Goal: Complete application form

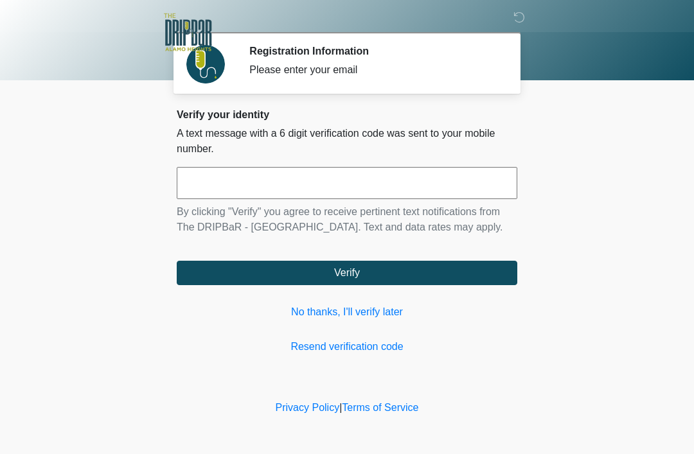
click at [211, 188] on input "text" at bounding box center [347, 183] width 341 height 32
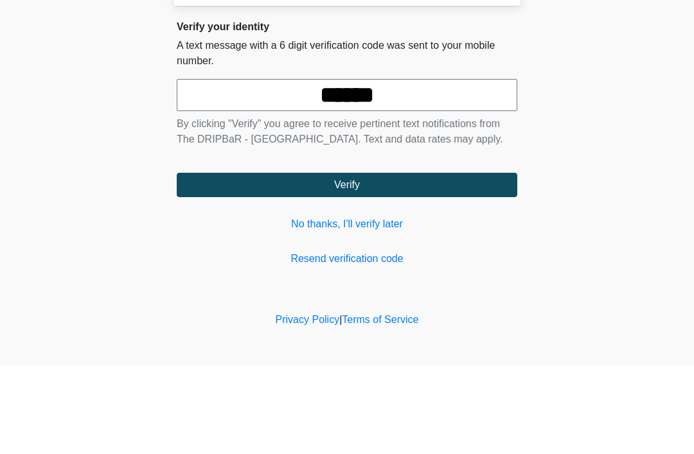
type input "******"
click at [309, 261] on button "Verify" at bounding box center [347, 273] width 341 height 24
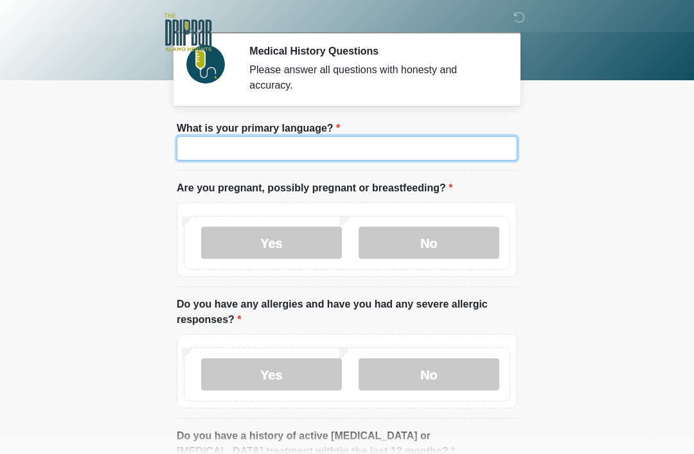
click at [223, 155] on input "What is your primary language?" at bounding box center [347, 148] width 341 height 24
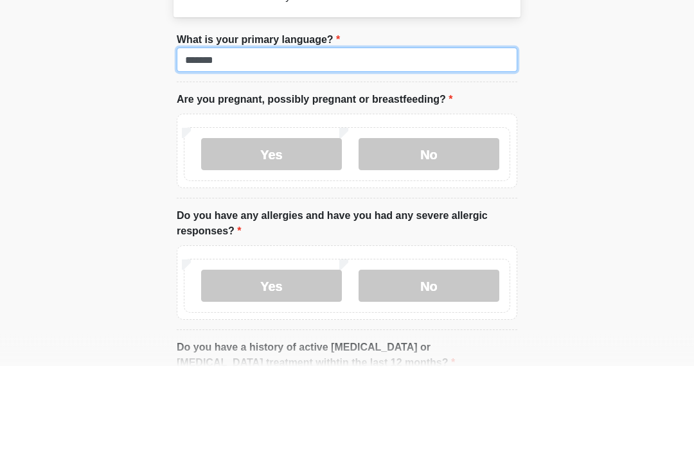
type input "*******"
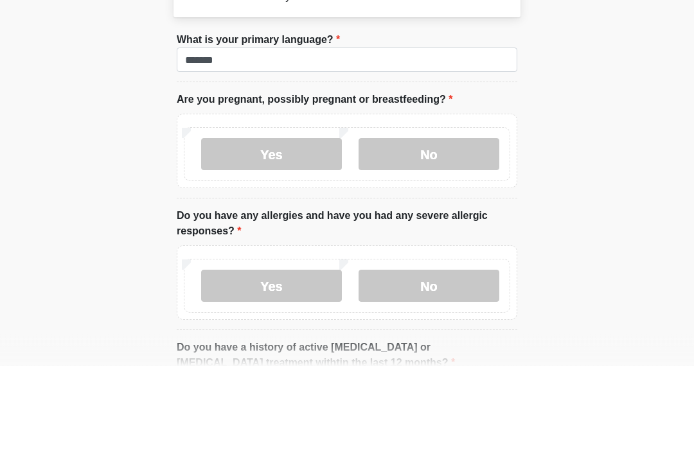
click at [277, 227] on label "Yes" at bounding box center [271, 243] width 141 height 32
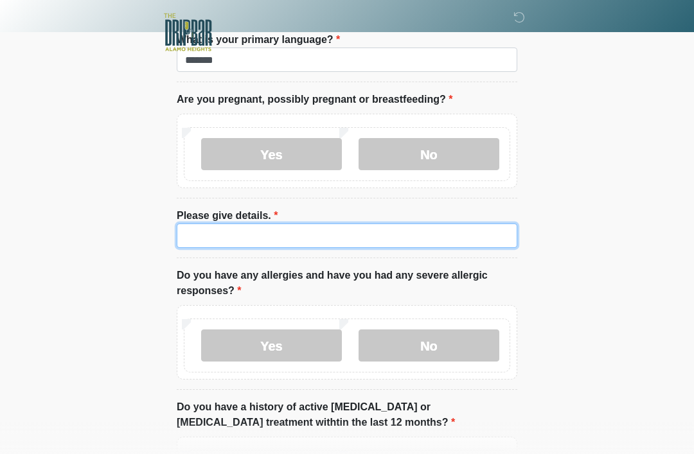
click at [213, 233] on input "Please give details." at bounding box center [347, 236] width 341 height 24
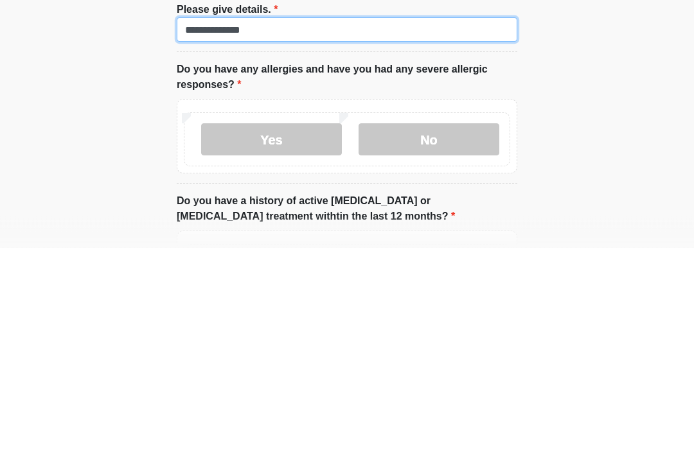
type input "**********"
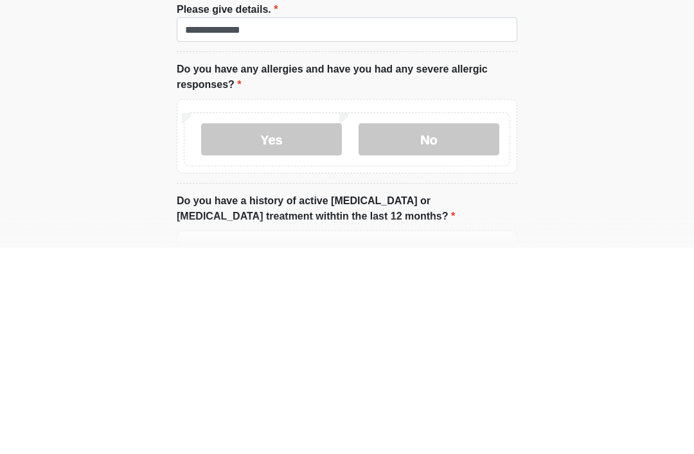
click at [409, 330] on label "No" at bounding box center [429, 346] width 141 height 32
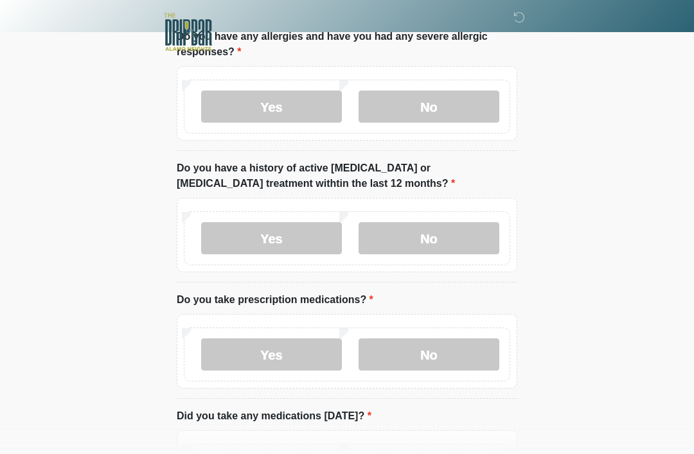
scroll to position [328, 0]
click at [400, 240] on label "No" at bounding box center [429, 238] width 141 height 32
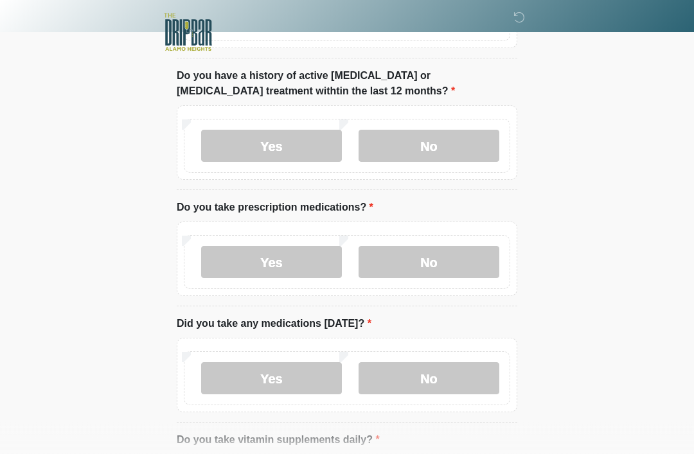
scroll to position [440, 0]
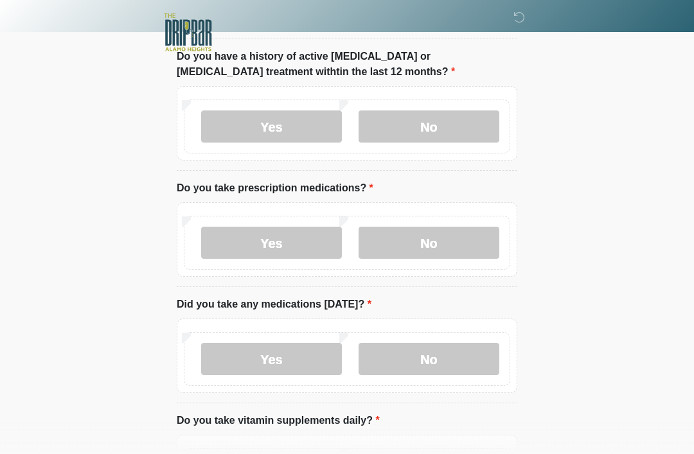
click at [265, 247] on label "Yes" at bounding box center [271, 243] width 141 height 32
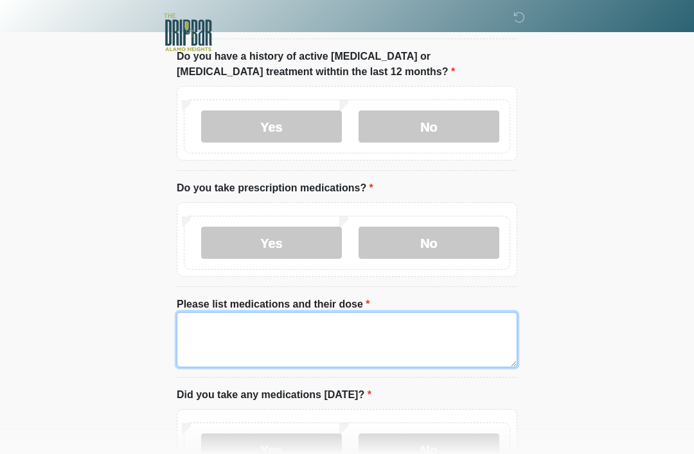
click at [210, 336] on textarea "Please list medications and their dose" at bounding box center [347, 339] width 341 height 55
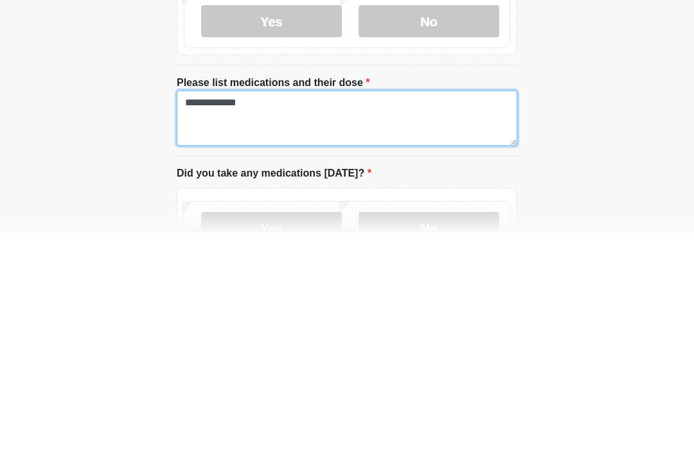
click at [316, 312] on textarea "**********" at bounding box center [347, 339] width 341 height 55
click at [424, 312] on textarea "**********" at bounding box center [347, 339] width 341 height 55
click at [467, 312] on textarea "**********" at bounding box center [347, 339] width 341 height 55
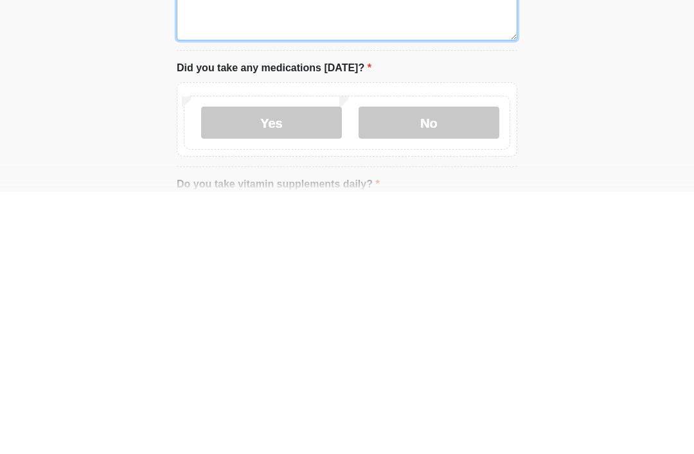
scroll to position [506, 0]
type textarea "**********"
click at [414, 368] on label "No" at bounding box center [429, 384] width 141 height 32
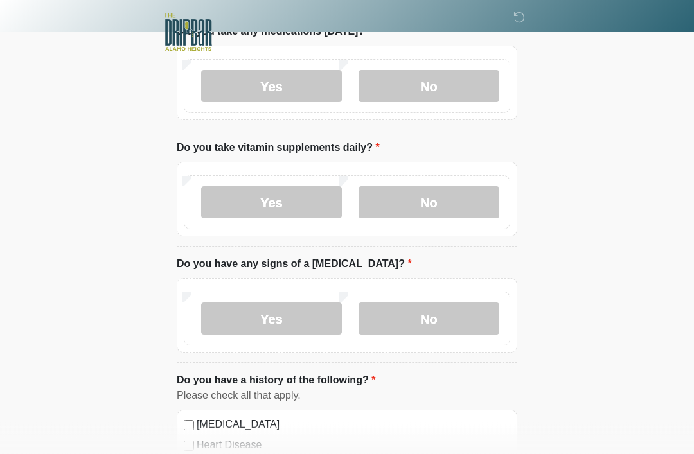
scroll to position [805, 0]
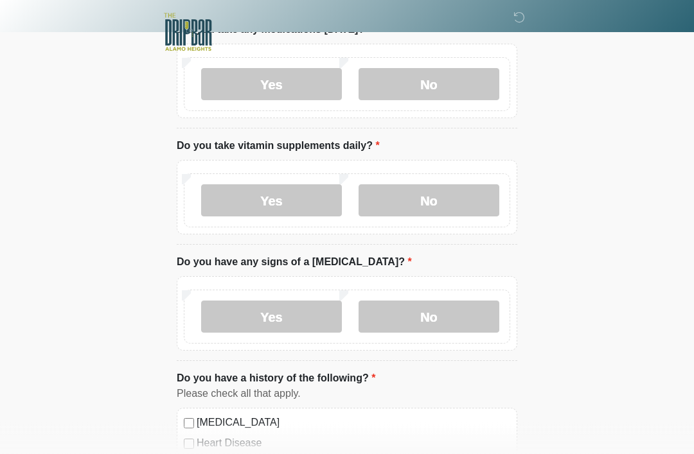
click at [253, 203] on label "Yes" at bounding box center [271, 201] width 141 height 32
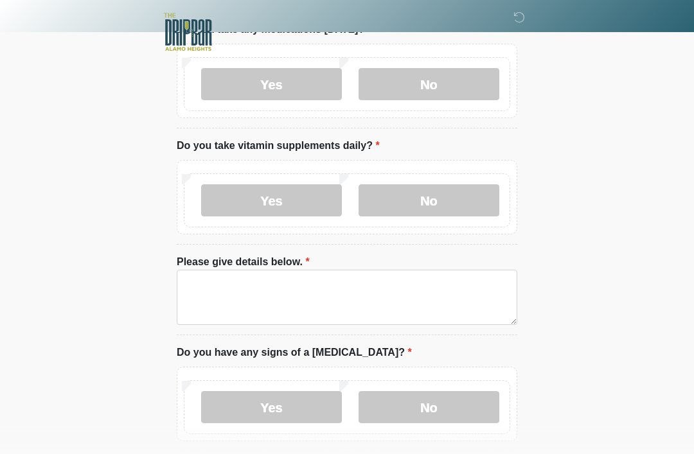
scroll to position [805, 0]
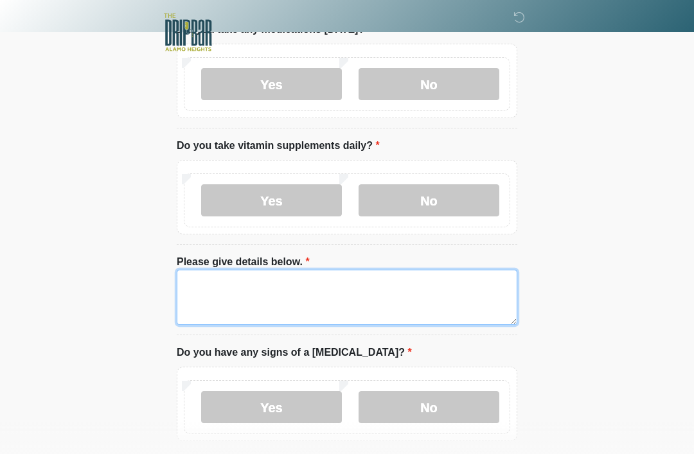
click at [222, 301] on textarea "Please give details below." at bounding box center [347, 297] width 341 height 55
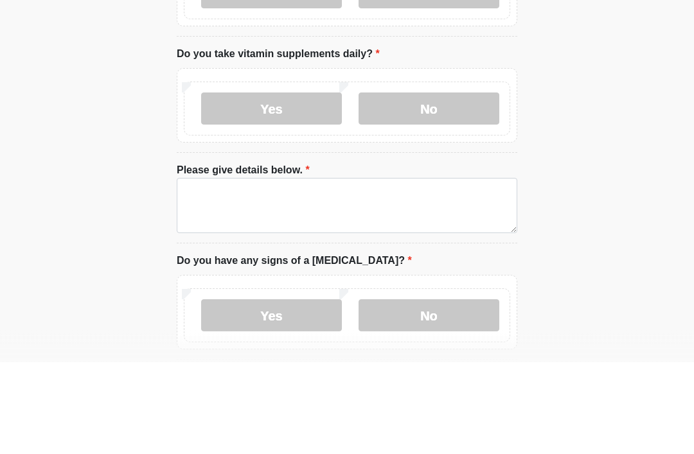
click at [417, 185] on label "No" at bounding box center [429, 201] width 141 height 32
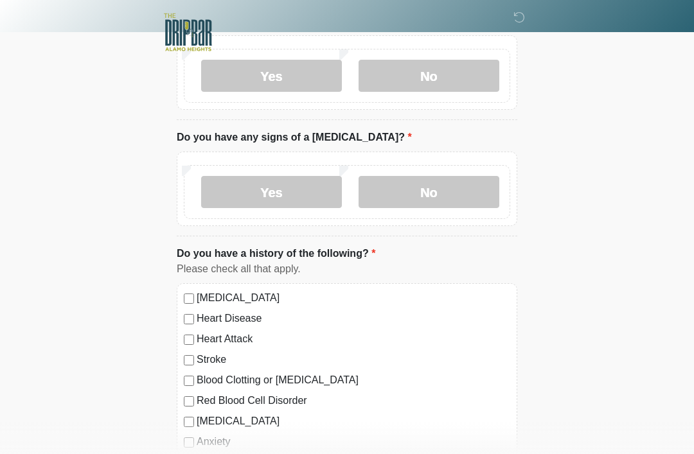
scroll to position [931, 0]
click at [411, 192] on label "No" at bounding box center [429, 191] width 141 height 32
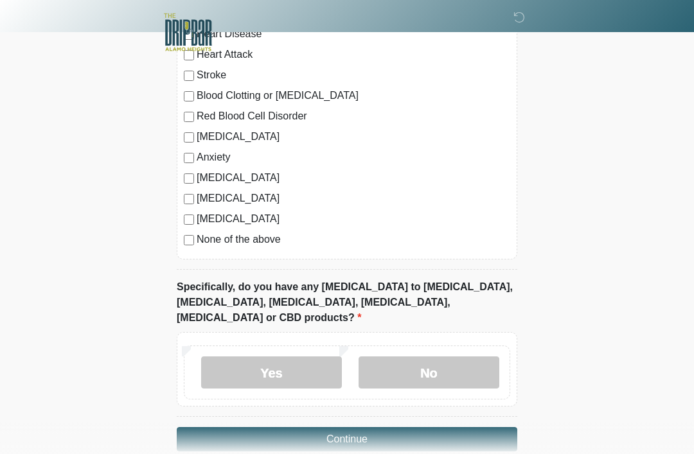
scroll to position [1221, 0]
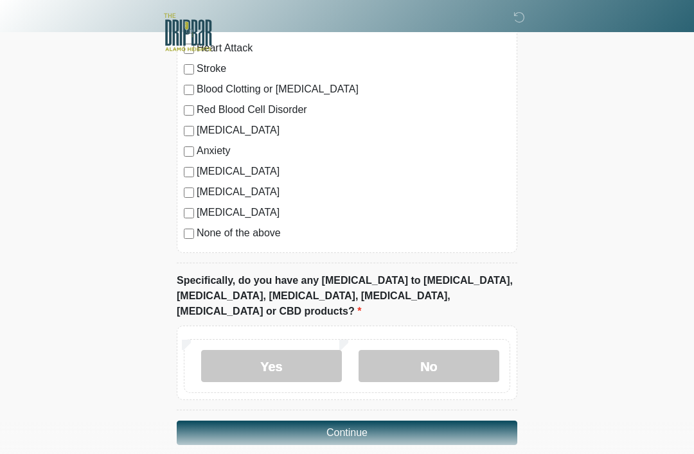
click at [404, 350] on label "No" at bounding box center [429, 366] width 141 height 32
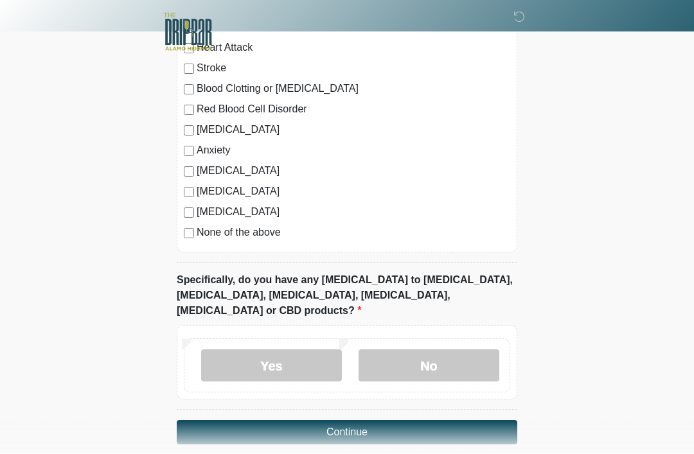
click at [292, 421] on button "Continue" at bounding box center [347, 433] width 341 height 24
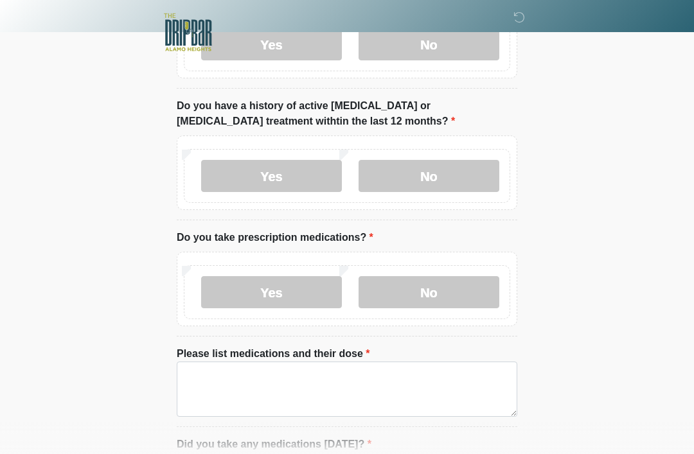
scroll to position [0, 0]
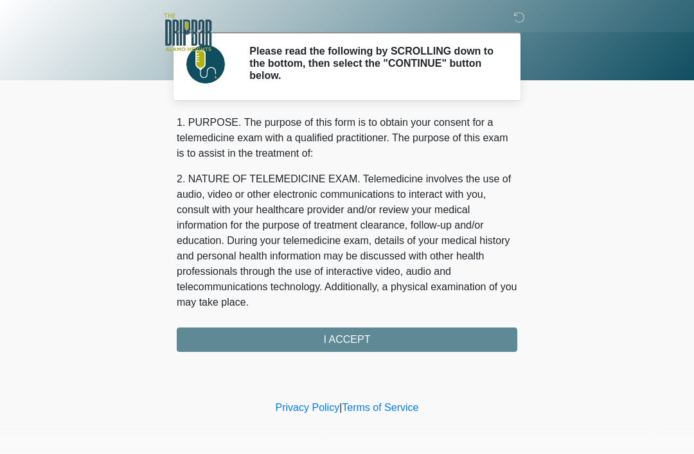
click at [252, 337] on div "1. PURPOSE. The purpose of this form is to obtain your consent for a telemedici…" at bounding box center [347, 233] width 341 height 237
click at [278, 328] on div "1. PURPOSE. The purpose of this form is to obtain your consent for a telemedici…" at bounding box center [347, 233] width 341 height 237
click at [337, 348] on div "1. PURPOSE. The purpose of this form is to obtain your consent for a telemedici…" at bounding box center [347, 233] width 341 height 237
click at [319, 345] on div "1. PURPOSE. The purpose of this form is to obtain your consent for a telemedici…" at bounding box center [347, 233] width 341 height 237
click at [318, 336] on div "1. PURPOSE. The purpose of this form is to obtain your consent for a telemedici…" at bounding box center [347, 233] width 341 height 237
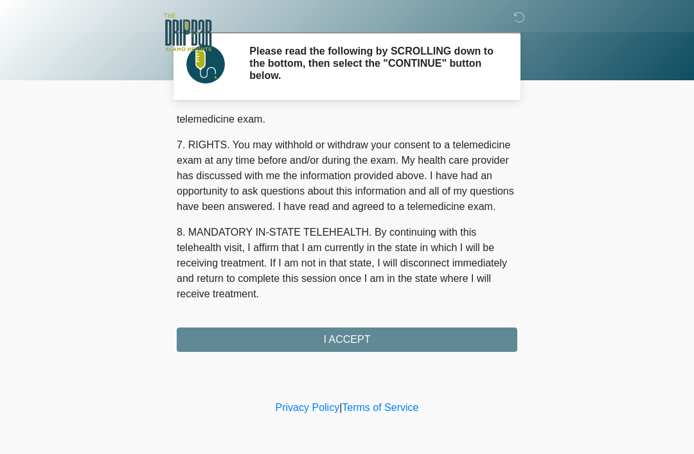
scroll to position [564, 0]
click at [310, 346] on button "I ACCEPT" at bounding box center [347, 340] width 341 height 24
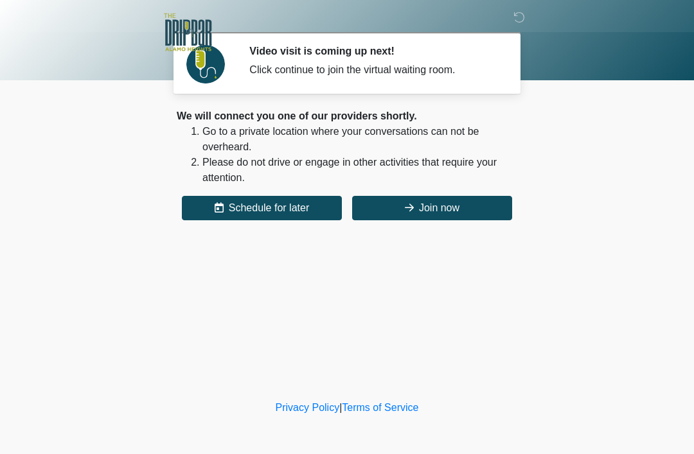
click at [420, 217] on button "Join now" at bounding box center [432, 208] width 160 height 24
